Goal: Information Seeking & Learning: Learn about a topic

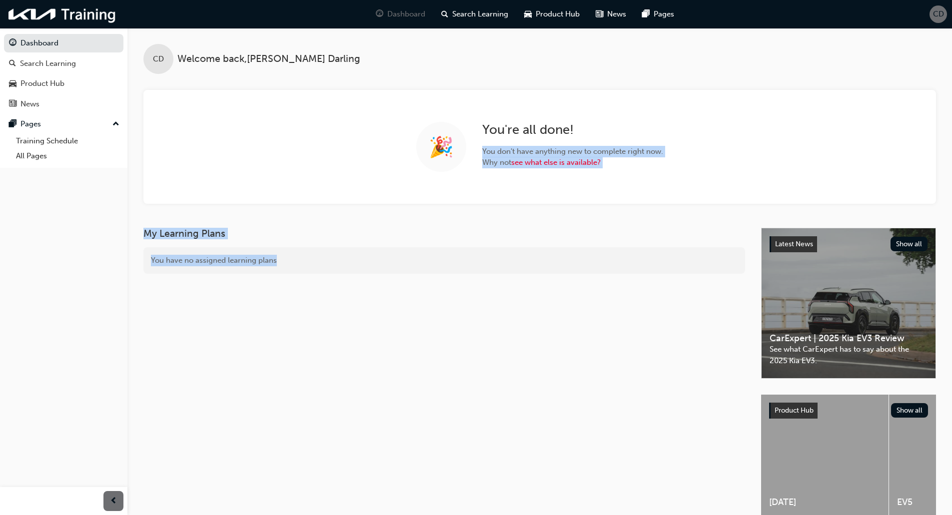
drag, startPoint x: 648, startPoint y: 92, endPoint x: 670, endPoint y: 307, distance: 215.5
click at [670, 307] on div "CD Welcome back , [PERSON_NAME] 🎉 You ' re all done! You don ' t have anything …" at bounding box center [539, 283] width 824 height 510
click at [710, 91] on div "🎉 You ' re all done! You don ' t have anything new to complete right now. Why n…" at bounding box center [539, 147] width 792 height 114
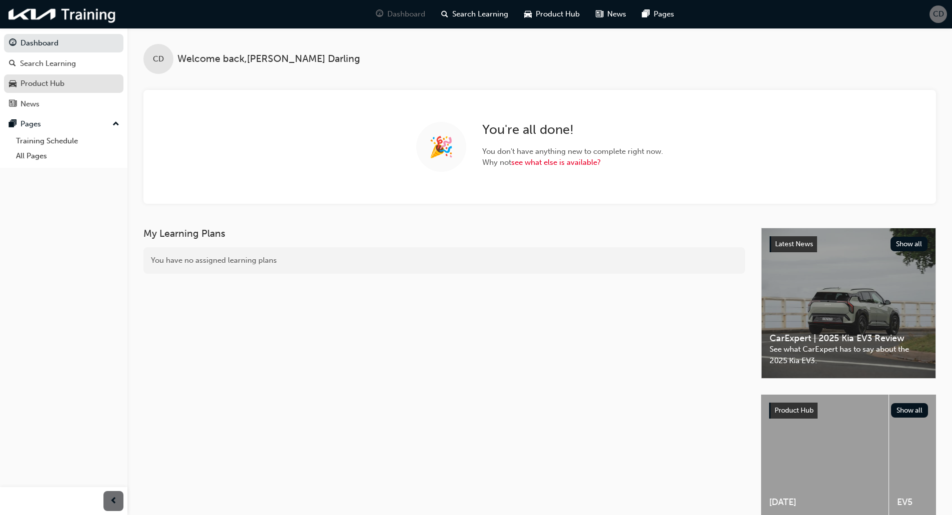
click at [66, 84] on div "Product Hub" at bounding box center [63, 83] width 109 height 12
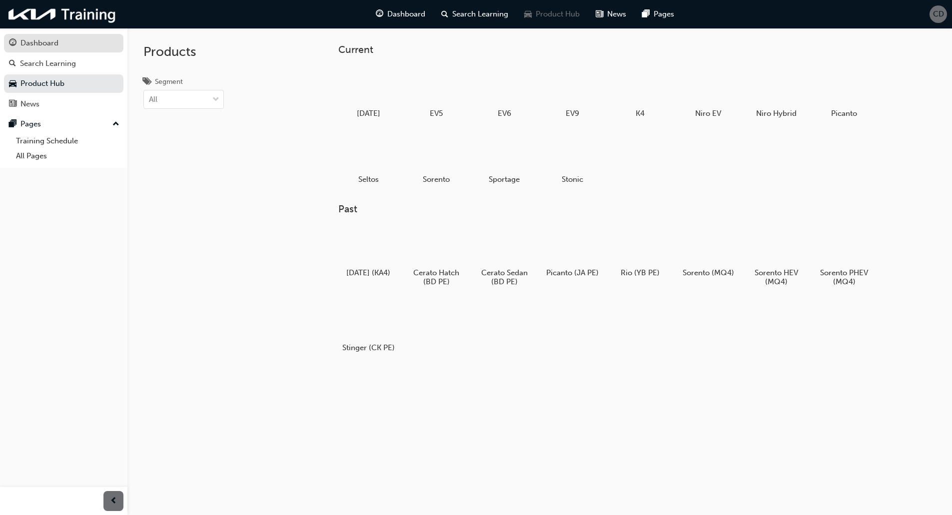
click at [79, 48] on div "Dashboard" at bounding box center [63, 43] width 109 height 12
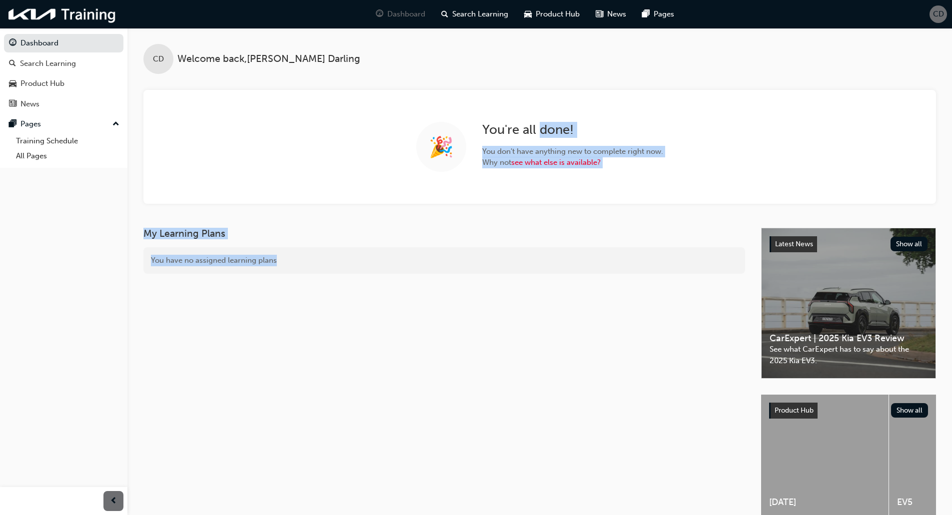
drag, startPoint x: 568, startPoint y: 228, endPoint x: 633, endPoint y: 310, distance: 104.6
click at [630, 307] on div "CD Welcome back , [PERSON_NAME] 🎉 You ' re all done! You don ' t have anything …" at bounding box center [539, 283] width 824 height 510
click at [633, 245] on div "My Learning Plans You have no assigned learning plans" at bounding box center [452, 251] width 618 height 46
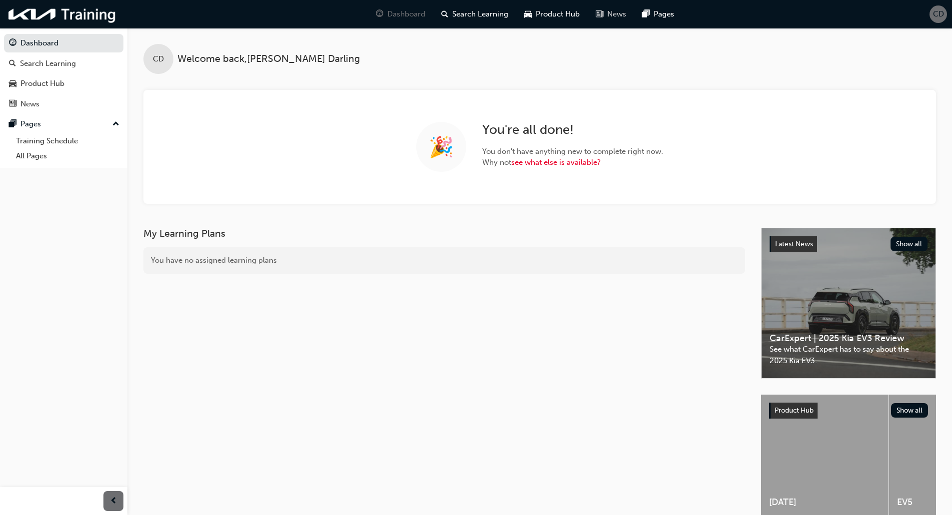
click at [622, 9] on span "News" at bounding box center [616, 13] width 19 height 11
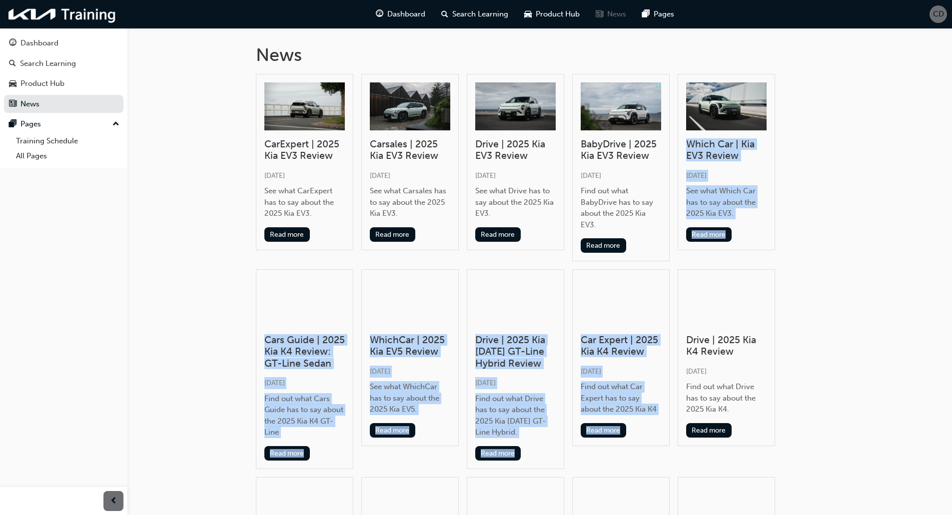
drag, startPoint x: 841, startPoint y: 104, endPoint x: 847, endPoint y: 481, distance: 377.2
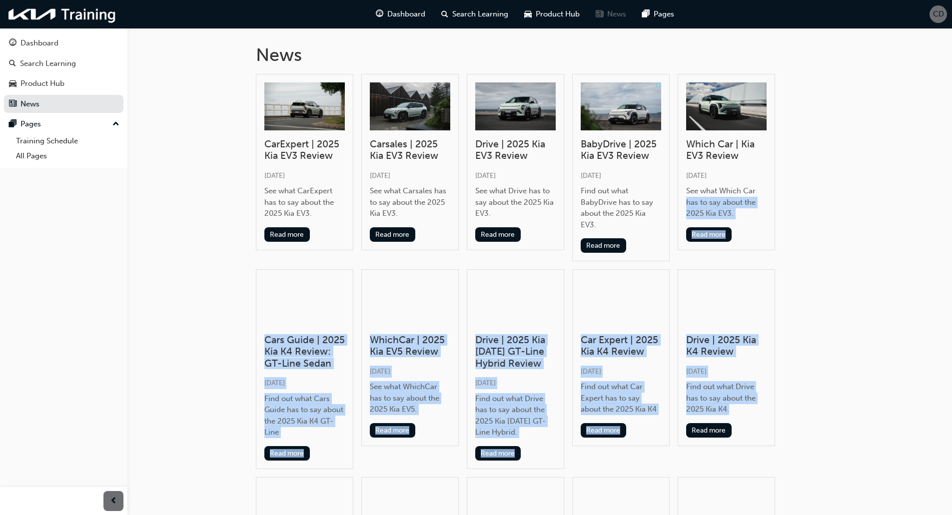
drag, startPoint x: 858, startPoint y: 409, endPoint x: 762, endPoint y: 19, distance: 401.3
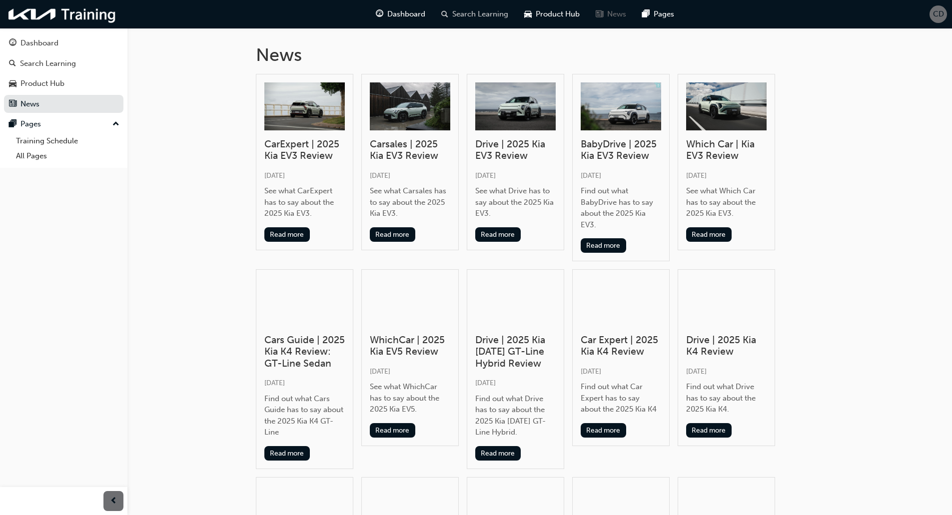
click at [468, 17] on span "Search Learning" at bounding box center [480, 13] width 56 height 11
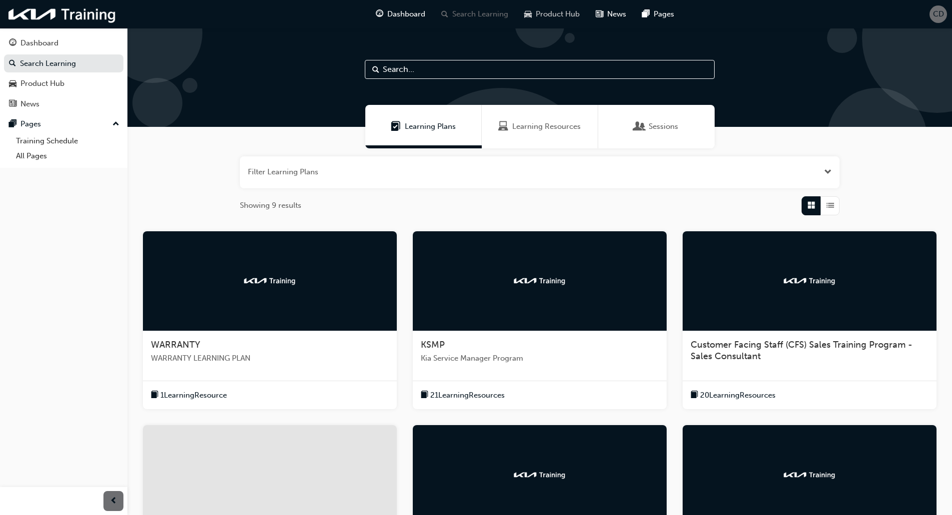
click at [545, 12] on span "Product Hub" at bounding box center [558, 13] width 44 height 11
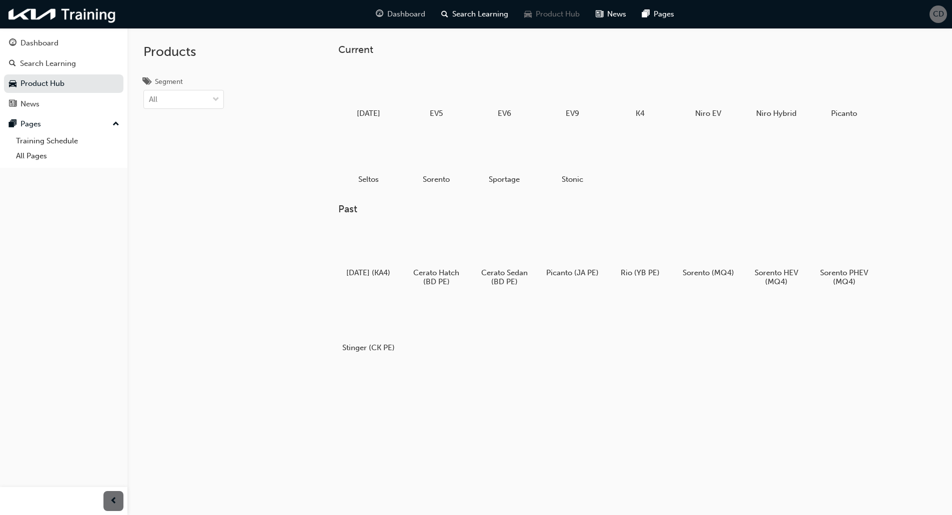
click at [424, 5] on div "Dashboard" at bounding box center [400, 14] width 65 height 20
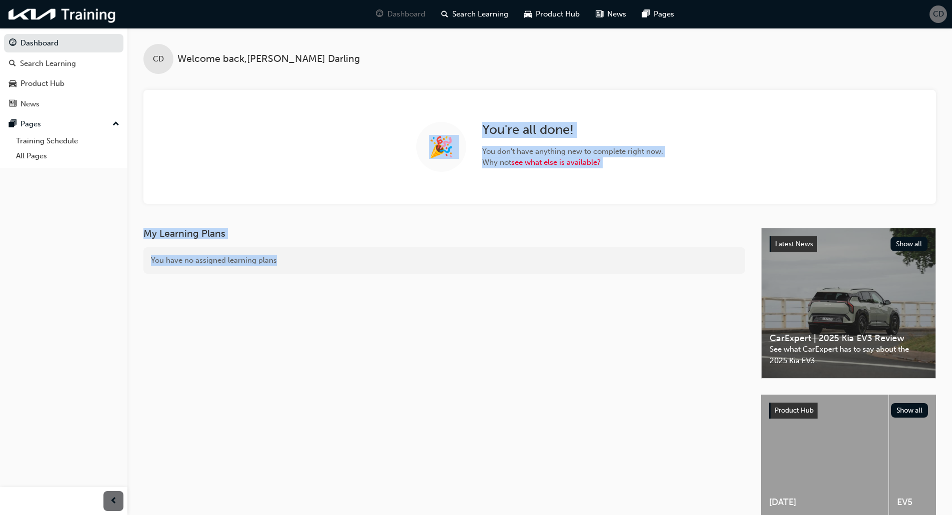
drag, startPoint x: 461, startPoint y: 462, endPoint x: 467, endPoint y: 498, distance: 37.0
click at [465, 492] on div "CD Welcome back , [PERSON_NAME] 🎉 You ' re all done! You don ' t have anything …" at bounding box center [539, 283] width 824 height 510
click at [594, 251] on div "You have no assigned learning plans" at bounding box center [444, 260] width 602 height 26
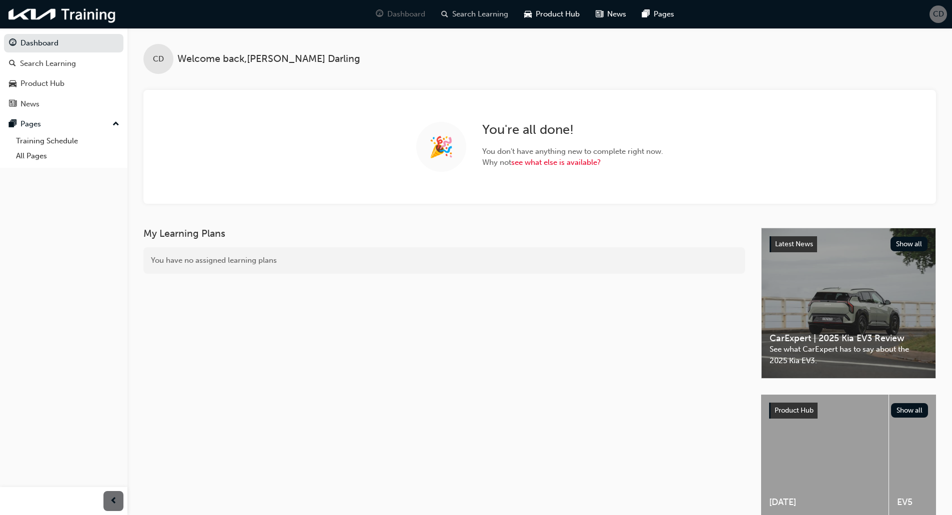
drag, startPoint x: 533, startPoint y: 319, endPoint x: 439, endPoint y: 5, distance: 327.5
click at [464, 62] on div "CD Welcome back , [PERSON_NAME] 🎉 You ' re all done! You don ' t have anything …" at bounding box center [539, 283] width 824 height 510
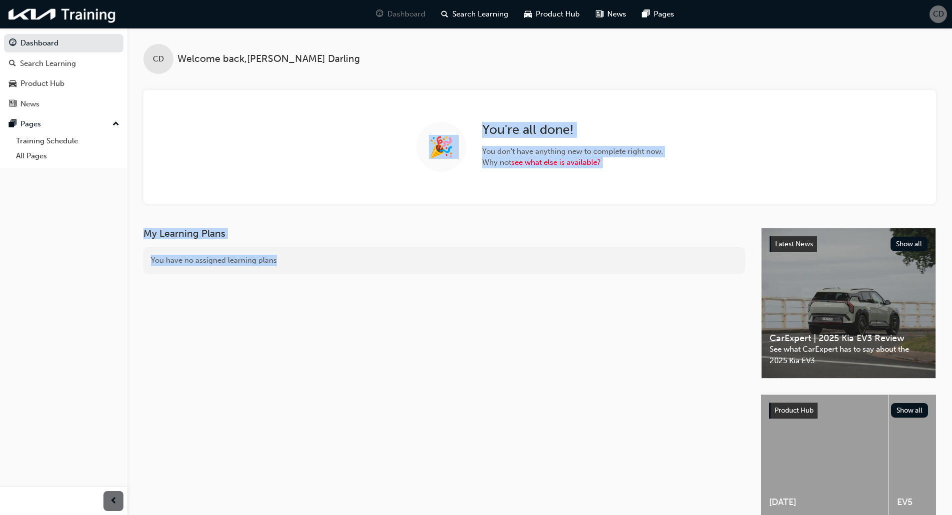
click at [491, 315] on div "My Learning Plans You have no assigned learning plans" at bounding box center [452, 383] width 618 height 310
